Goal: Task Accomplishment & Management: Use online tool/utility

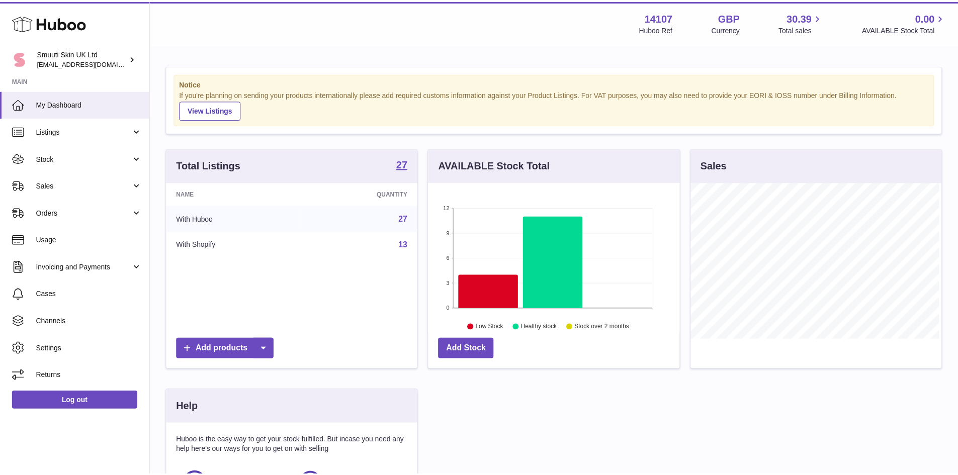
scroll to position [157, 253]
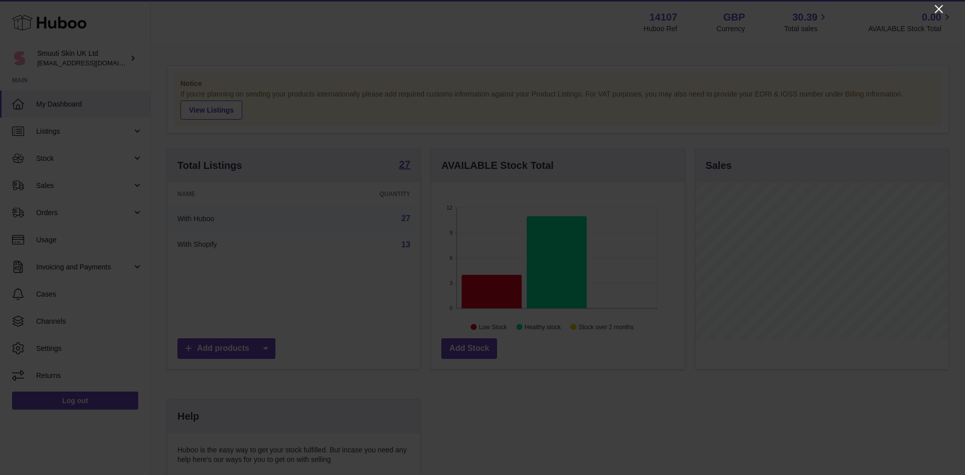
click at [934, 8] on icon "Close" at bounding box center [939, 9] width 12 height 12
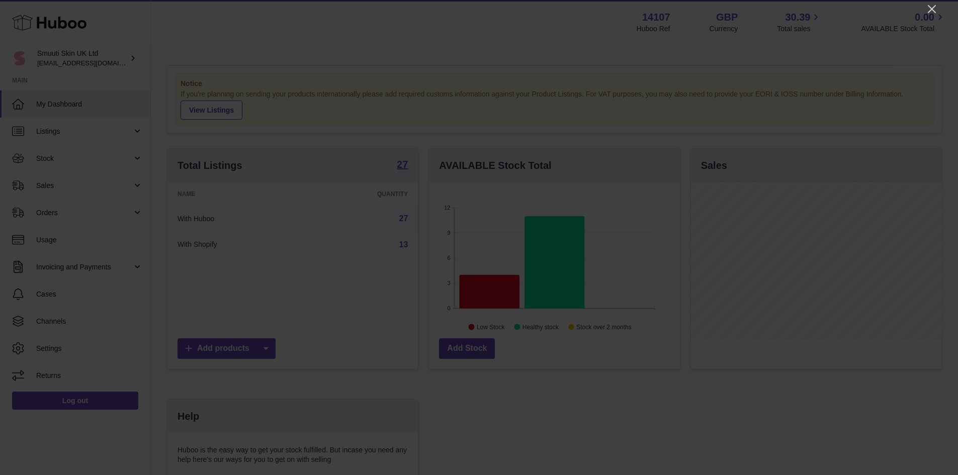
scroll to position [502597, 502504]
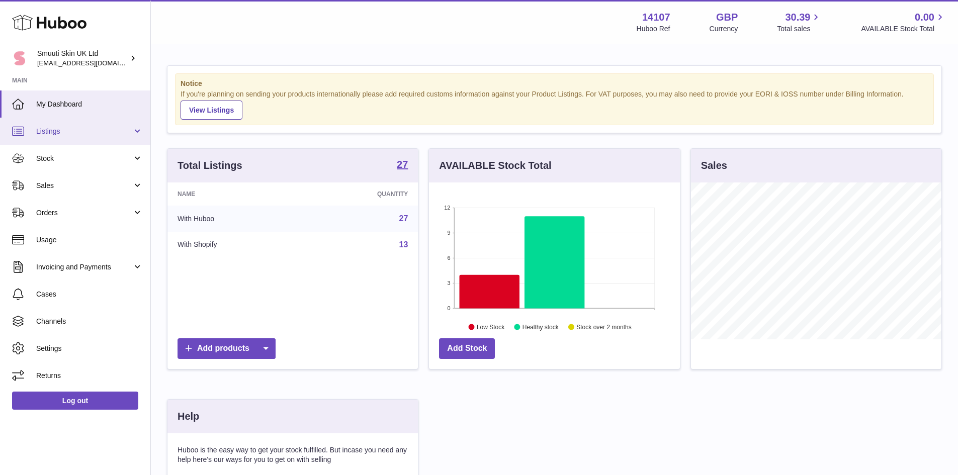
click at [142, 137] on link "Listings" at bounding box center [75, 131] width 150 height 27
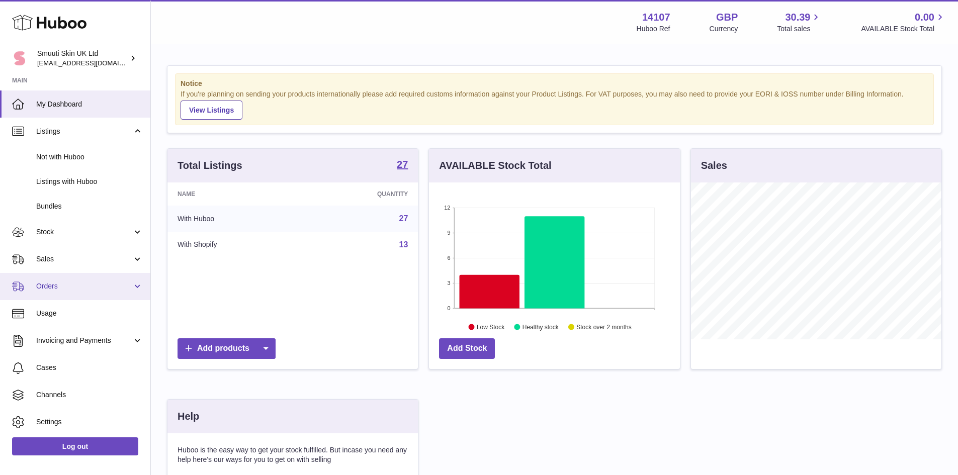
click at [136, 282] on link "Orders" at bounding box center [75, 286] width 150 height 27
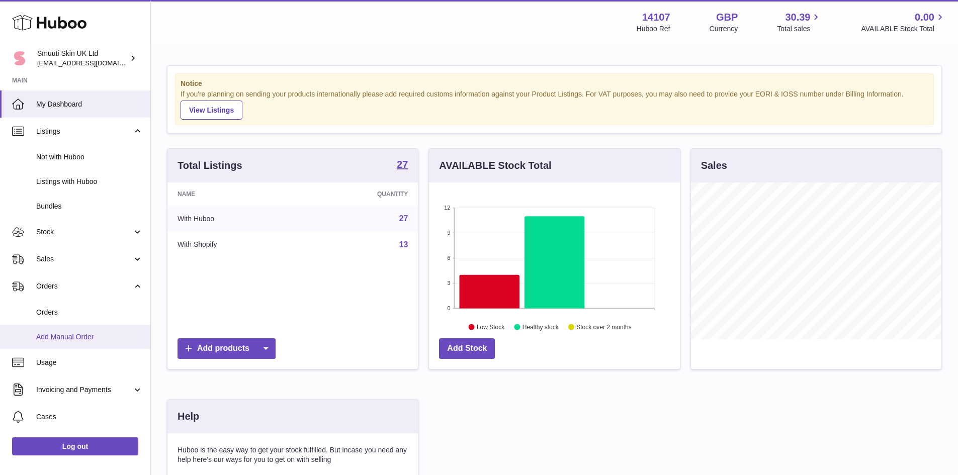
click at [87, 335] on span "Add Manual Order" at bounding box center [89, 337] width 107 height 10
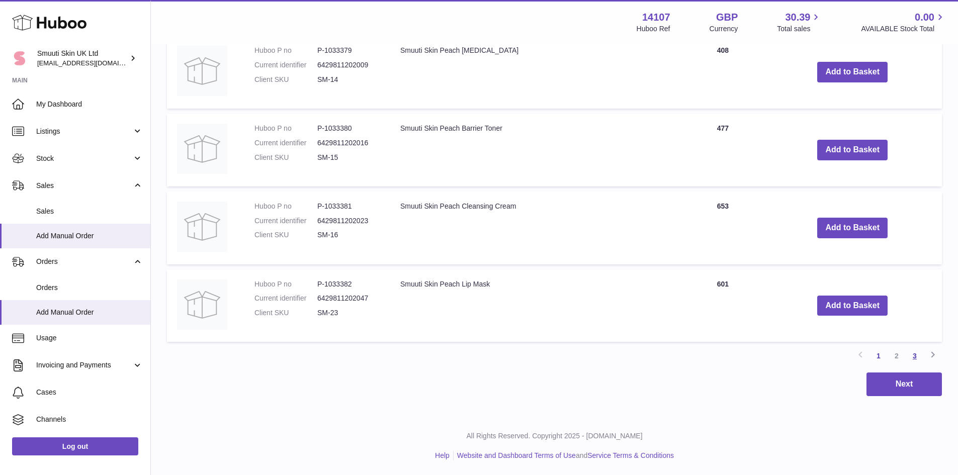
click at [920, 359] on link "3" at bounding box center [914, 356] width 18 height 18
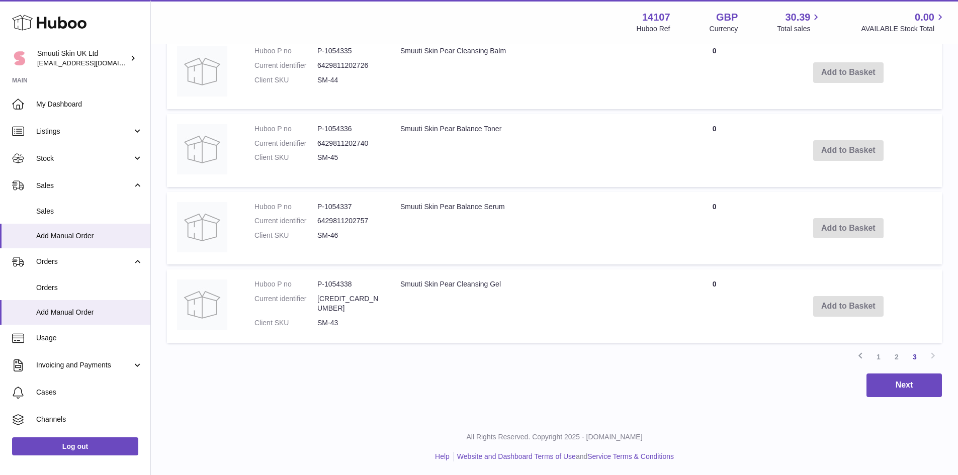
scroll to position [699, 0]
